Goal: Task Accomplishment & Management: Manage account settings

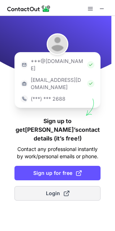
click at [61, 190] on span "Login" at bounding box center [58, 193] width 24 height 7
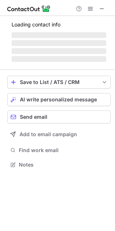
scroll to position [160, 115]
